Goal: Find contact information: Find contact information

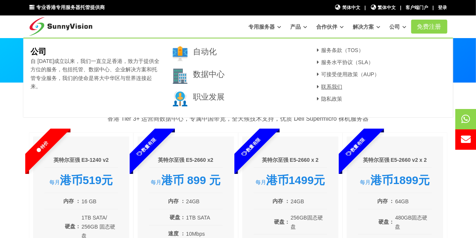
click at [332, 87] on font "联系我们" at bounding box center [331, 87] width 21 height 6
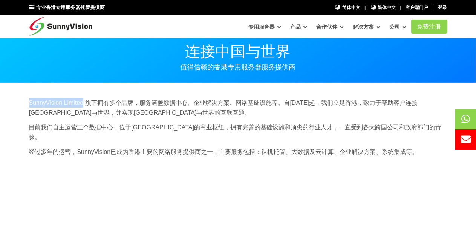
drag, startPoint x: 83, startPoint y: 102, endPoint x: 22, endPoint y: 103, distance: 61.0
copy font "SunnyVision Limited"
click at [212, 123] on p "目前我们自主运营三个数据中心，位于[GEOGRAPHIC_DATA]的商业枢纽，拥有完善的基础设施和顶尖的行业人才，一直受到各大跨国公司和政府部门的青睐。" at bounding box center [238, 131] width 418 height 19
